Goal: Task Accomplishment & Management: Manage account settings

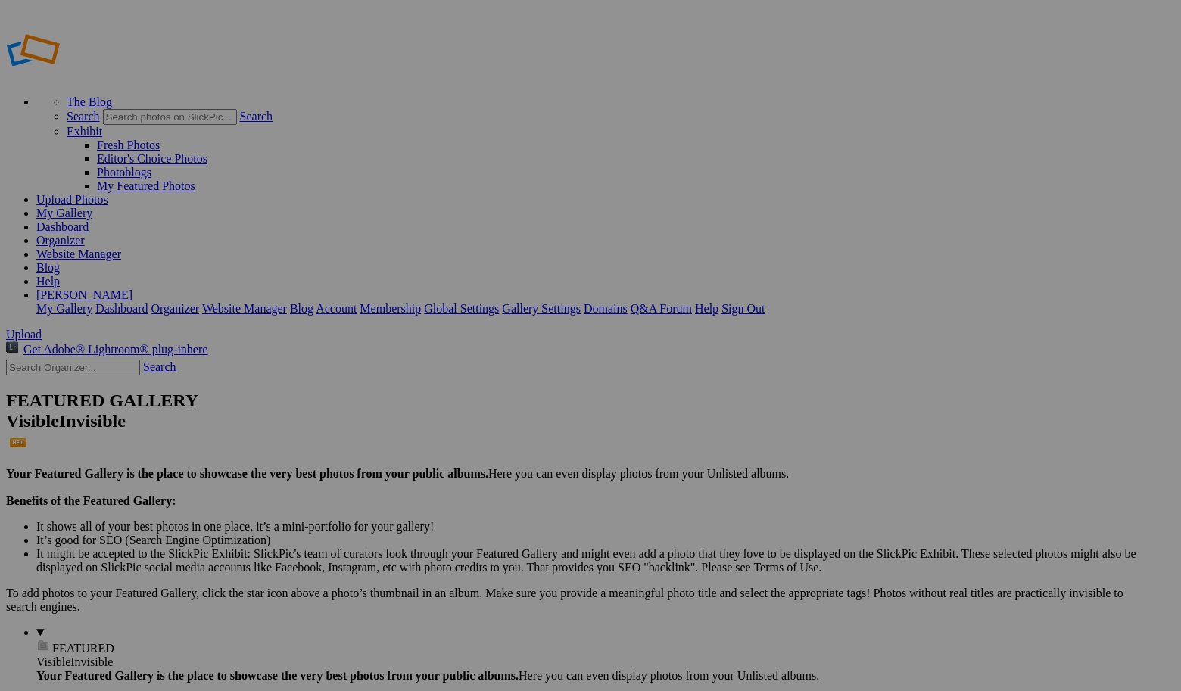
type input "Signs"
